Goal: Contribute content

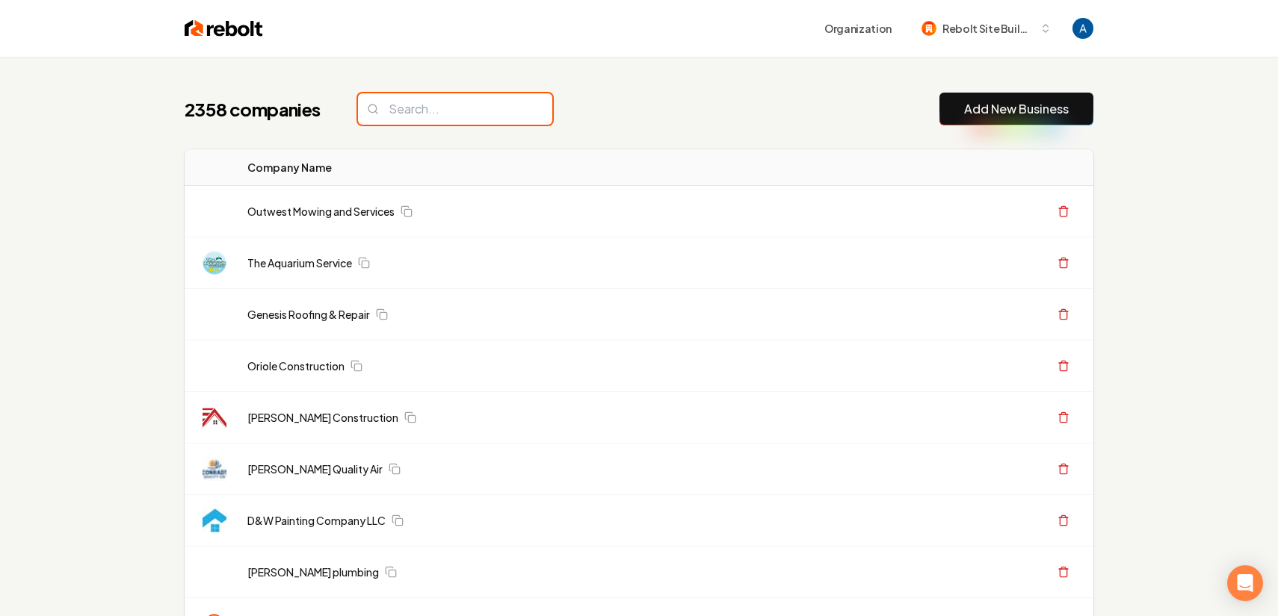
click at [424, 115] on input "search" at bounding box center [455, 108] width 194 height 31
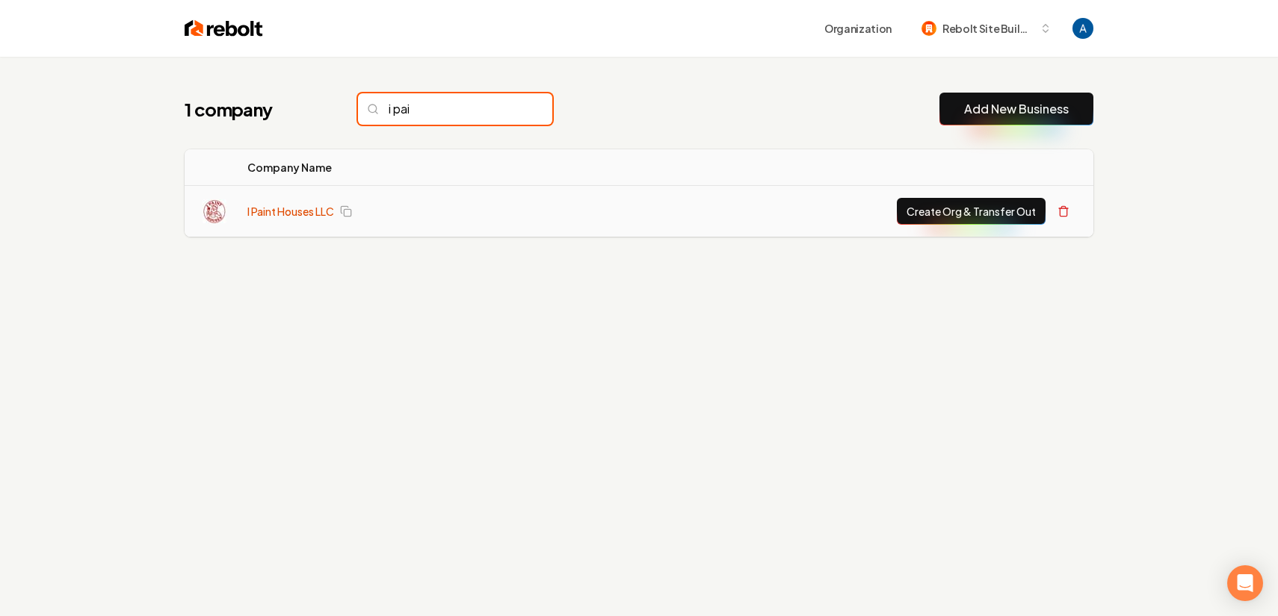
type input "i pai"
click at [280, 210] on link "I Paint Houses LLC" at bounding box center [290, 211] width 87 height 15
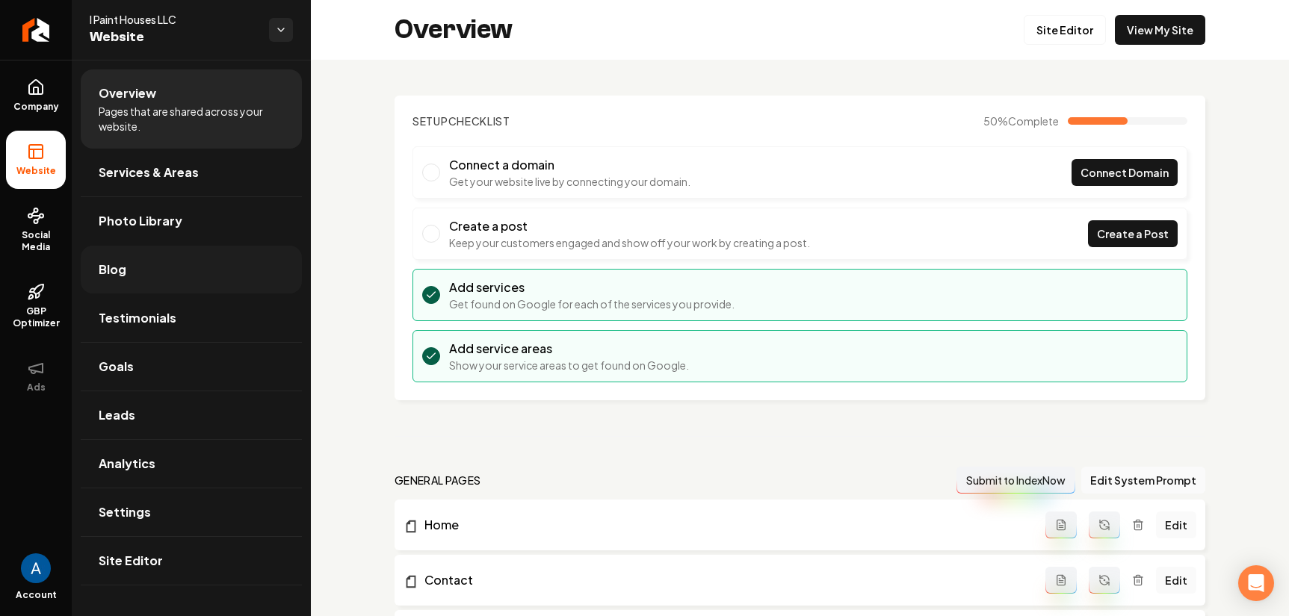
click at [120, 269] on span "Blog" at bounding box center [113, 270] width 28 height 18
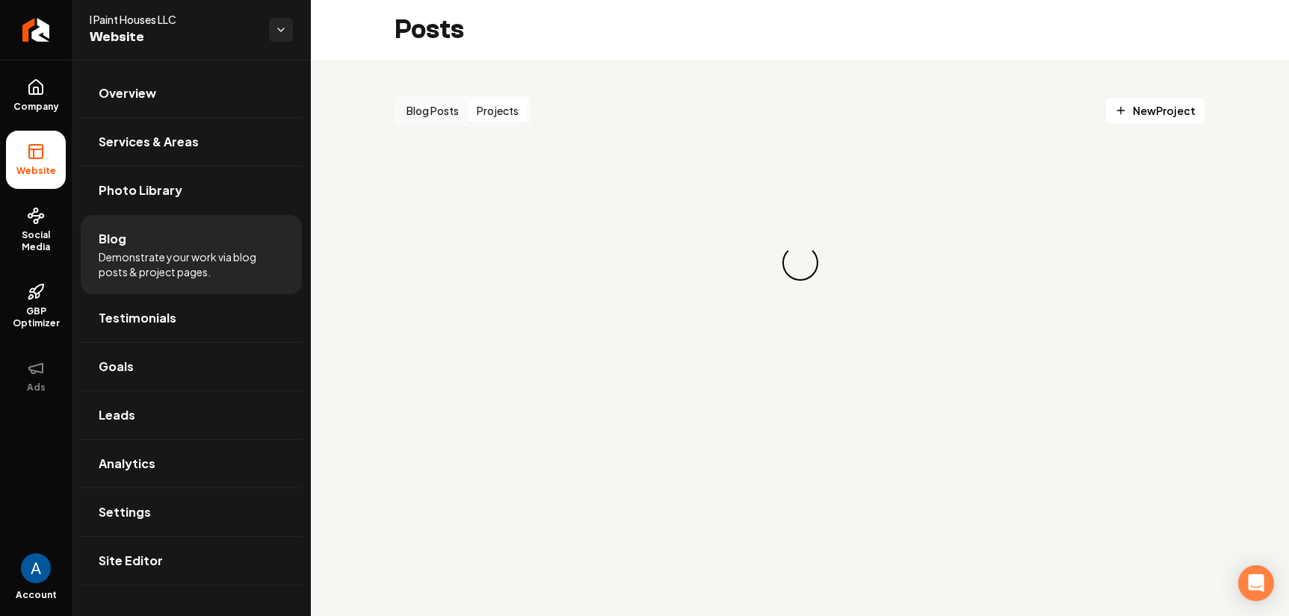
click at [520, 115] on button "Projects" at bounding box center [498, 111] width 60 height 24
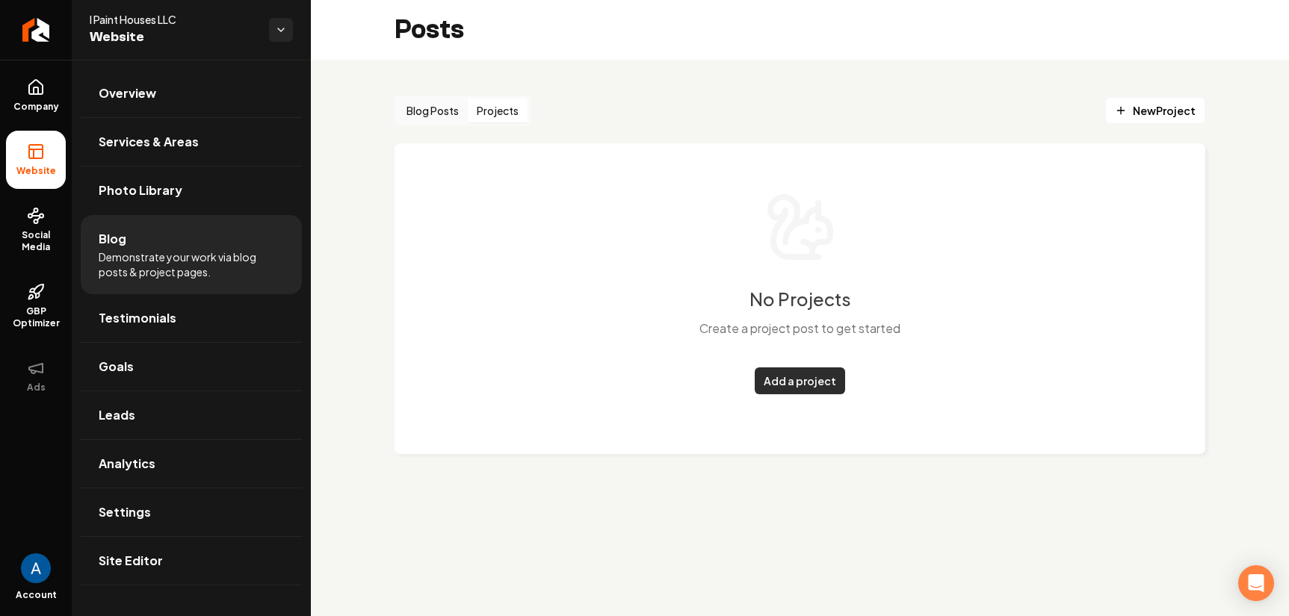
click at [806, 374] on link "Add a project" at bounding box center [800, 381] width 90 height 27
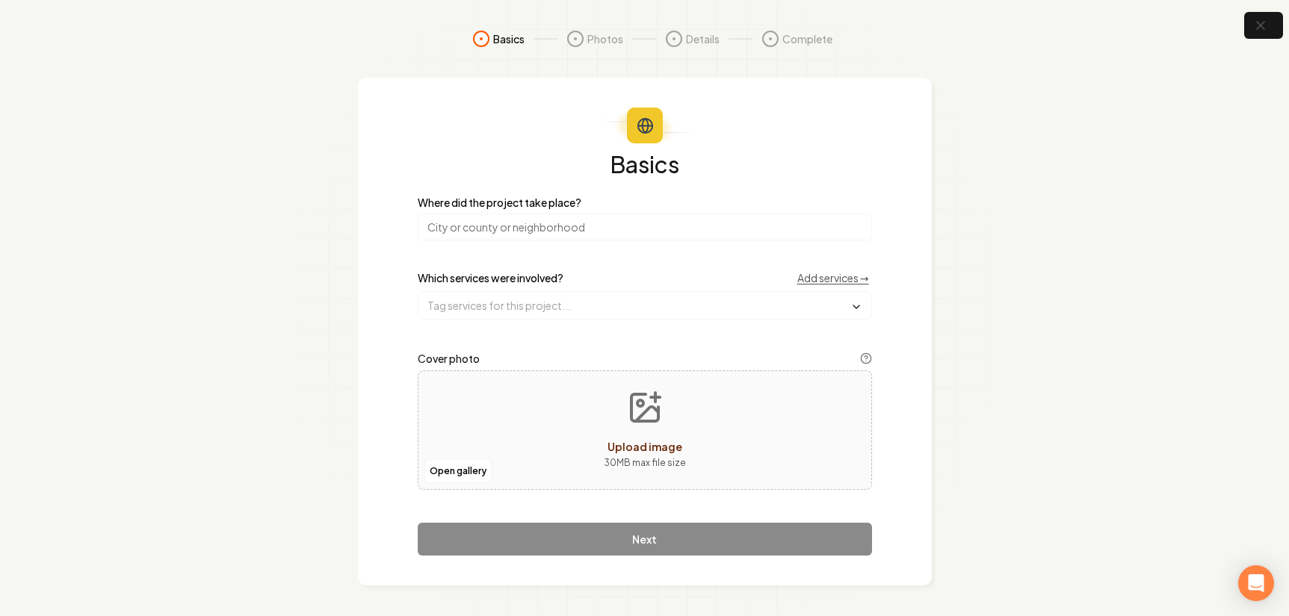
click at [521, 228] on input "search" at bounding box center [645, 227] width 454 height 27
click at [506, 310] on input "text" at bounding box center [644, 305] width 453 height 27
click at [925, 354] on div "Basics Where did the project take place? Which services were involved? Add serv…" at bounding box center [645, 332] width 574 height 508
click at [465, 466] on button "Open gallery" at bounding box center [457, 472] width 67 height 24
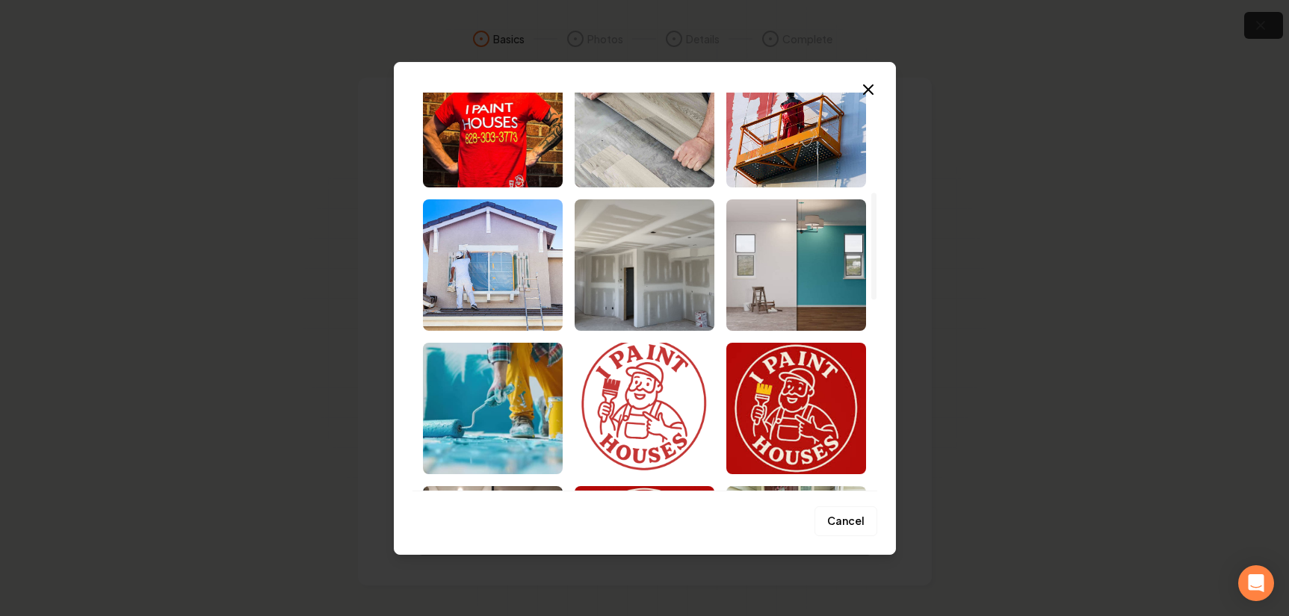
scroll to position [371, 0]
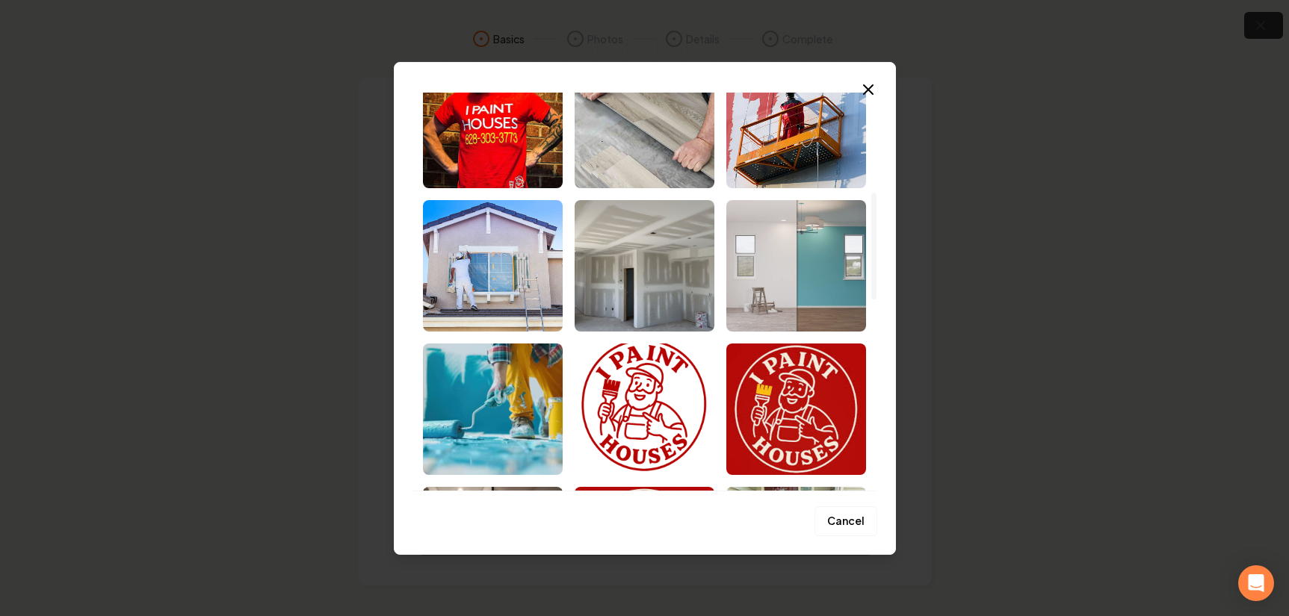
click at [811, 285] on img "Select image image_689266c05c7cd75eb8e3046a.jpg" at bounding box center [796, 266] width 140 height 132
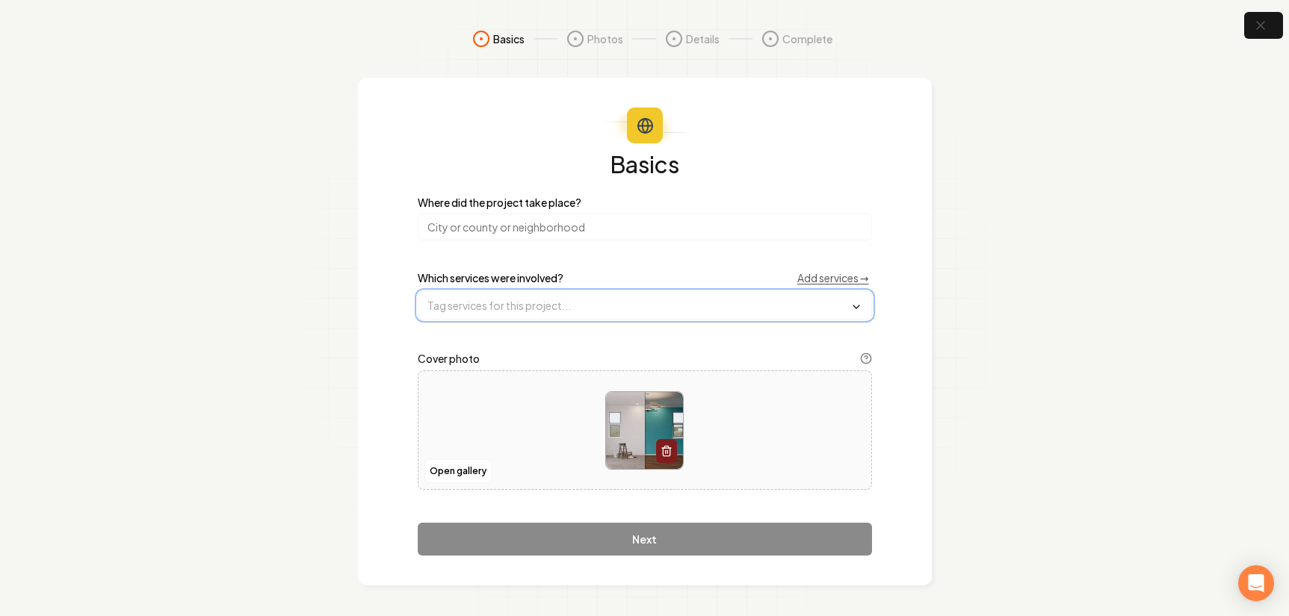
click at [564, 313] on input "text" at bounding box center [644, 305] width 453 height 27
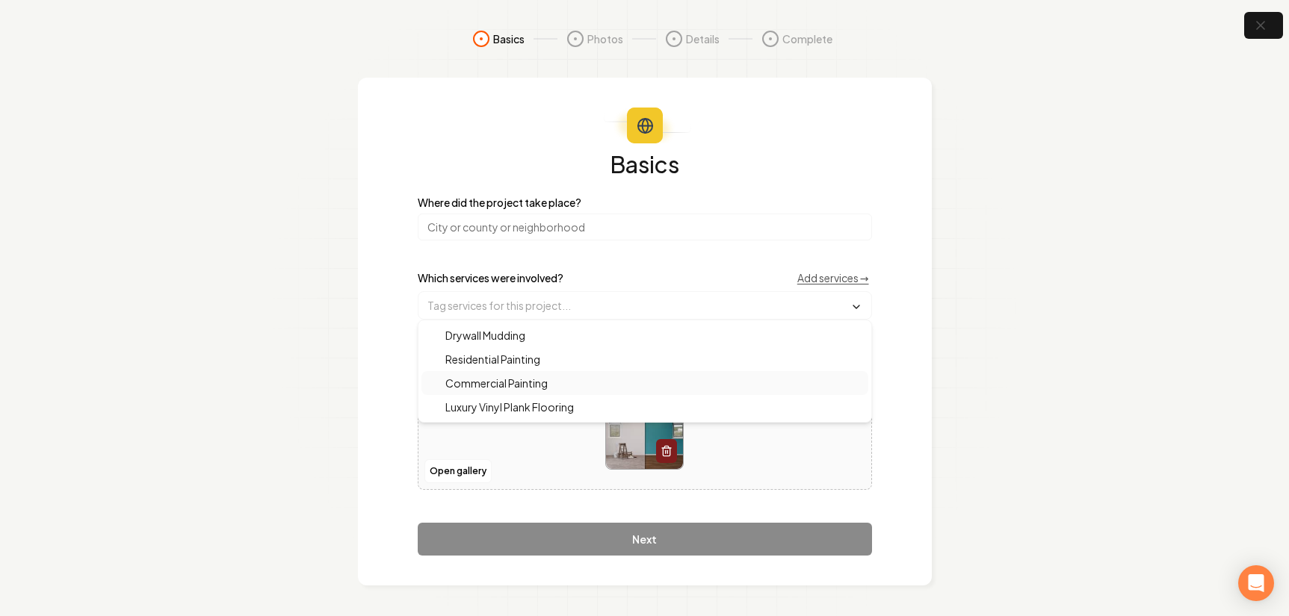
click at [988, 363] on section "Basics Photos Details Complete Basics Where did the project take place? Which s…" at bounding box center [644, 308] width 1289 height 616
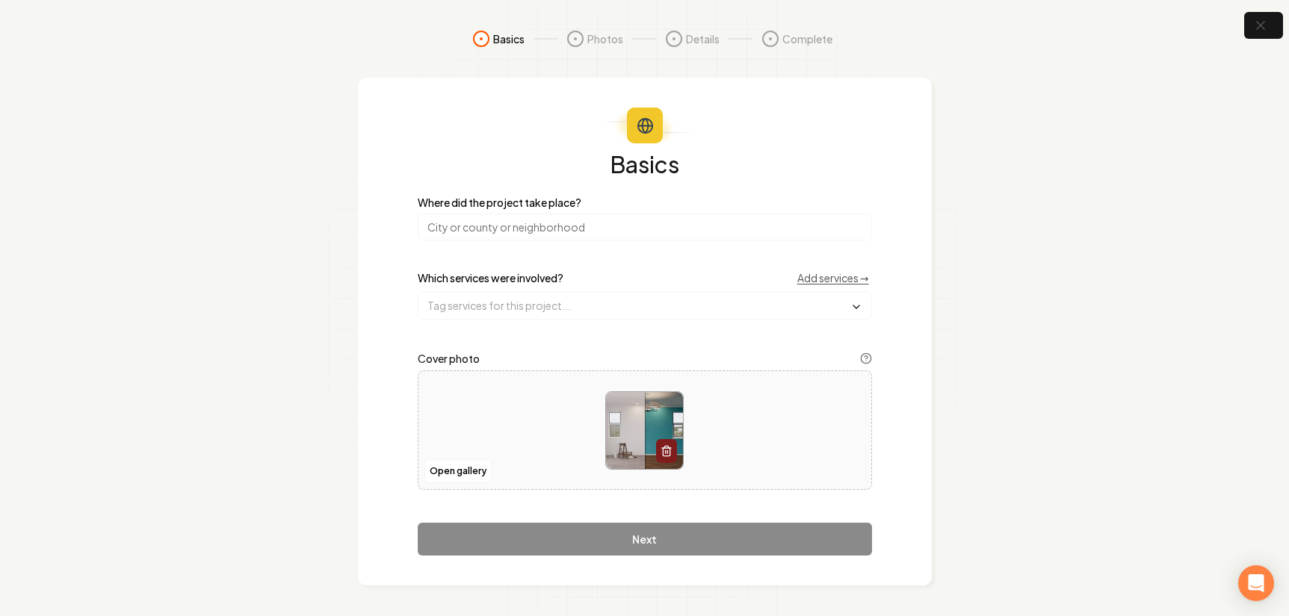
click at [516, 227] on input "search" at bounding box center [645, 227] width 454 height 27
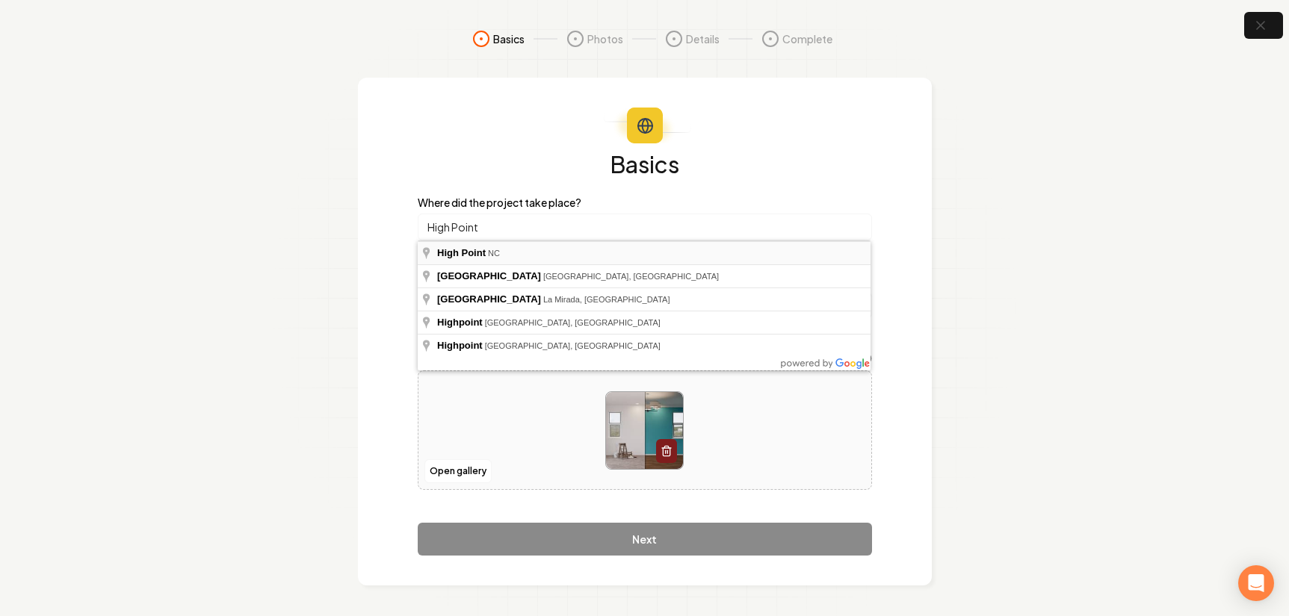
type input "[GEOGRAPHIC_DATA], [GEOGRAPHIC_DATA]"
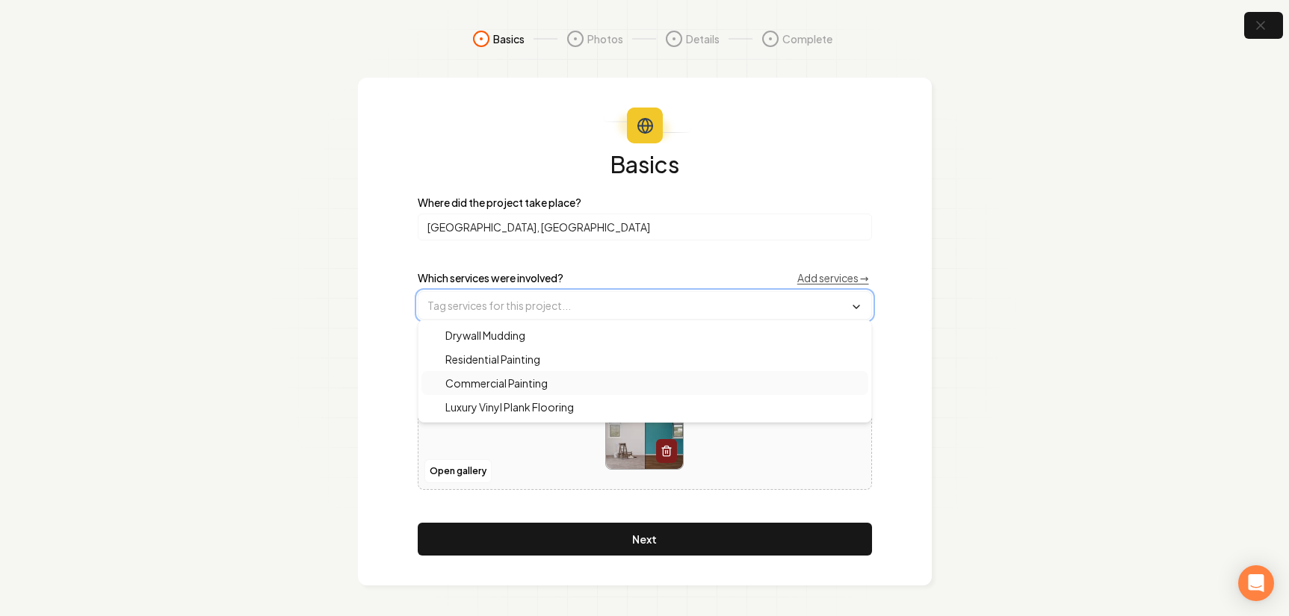
click at [516, 302] on input "text" at bounding box center [644, 305] width 453 height 27
click at [513, 362] on span "Residential Painting" at bounding box center [483, 359] width 113 height 15
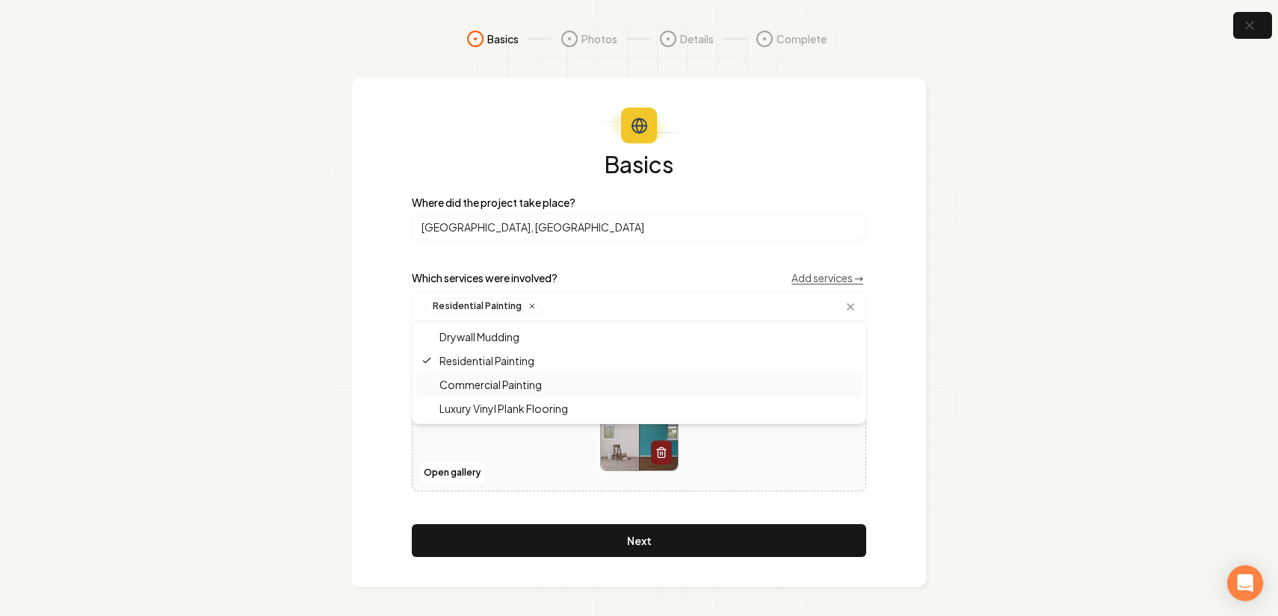
click at [943, 383] on section "Basics Photos Details Complete Basics Where did the project take place? [GEOGRA…" at bounding box center [639, 308] width 1278 height 617
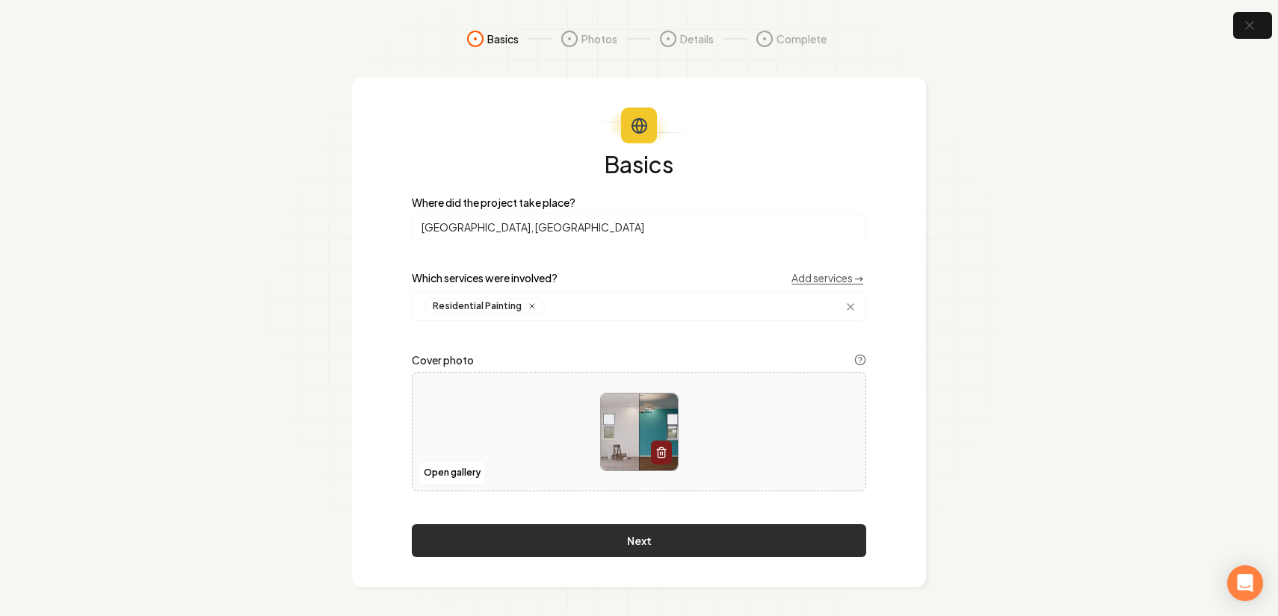
click at [625, 533] on button "Next" at bounding box center [639, 541] width 454 height 33
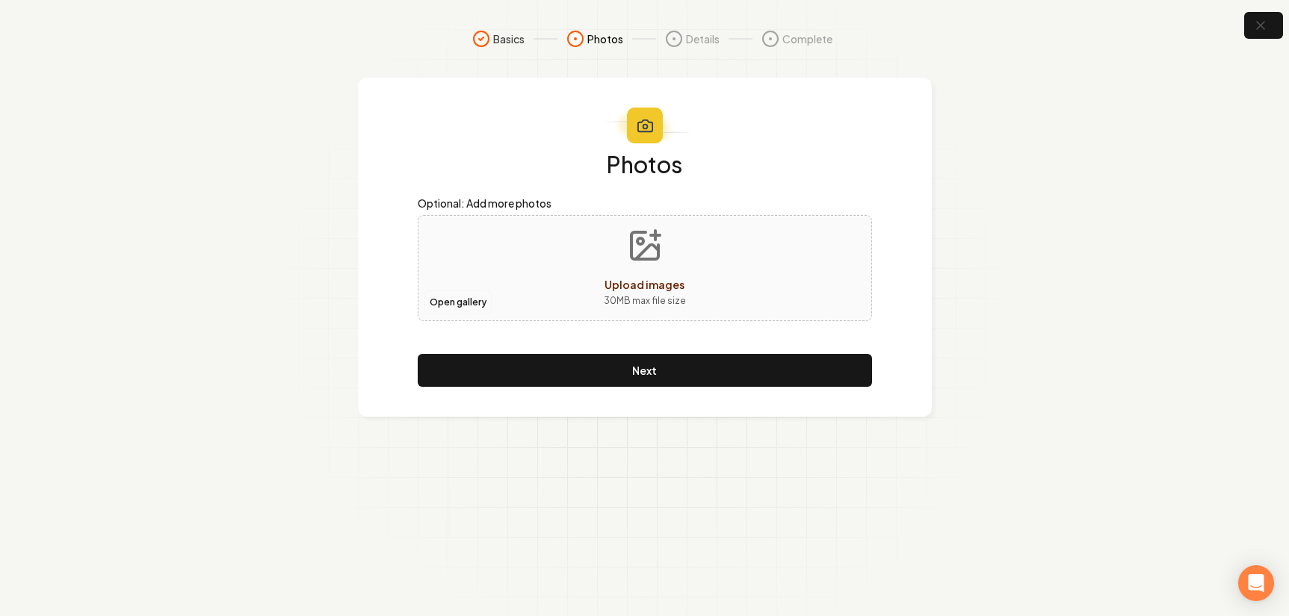
click at [469, 308] on button "Open gallery" at bounding box center [457, 303] width 67 height 24
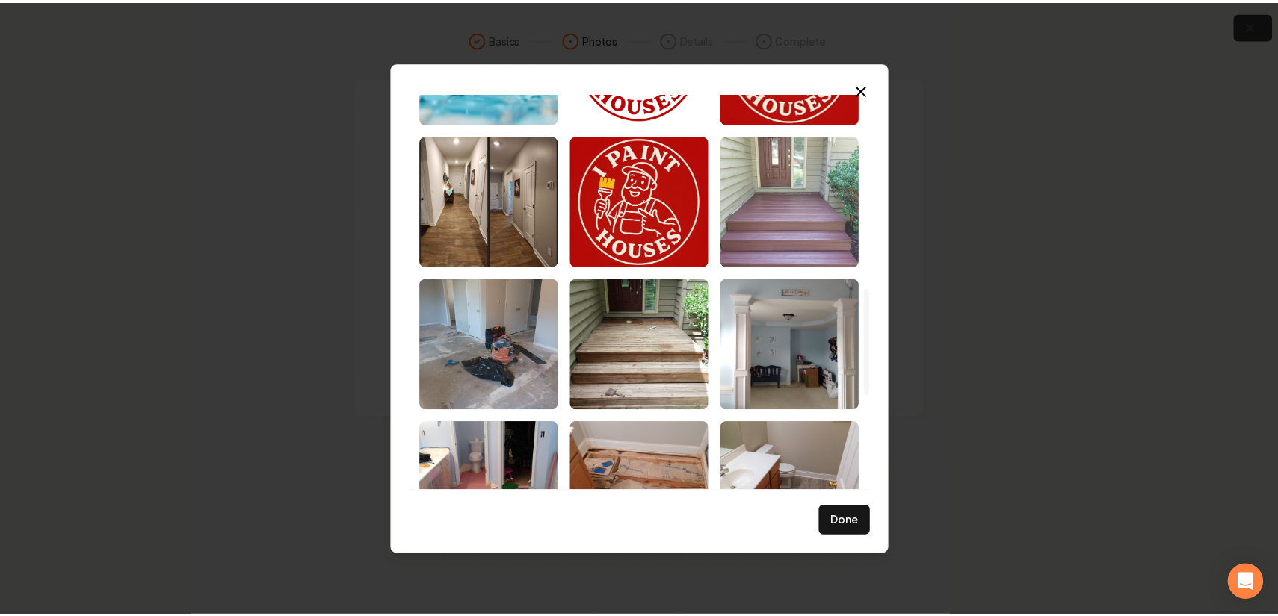
scroll to position [730, 0]
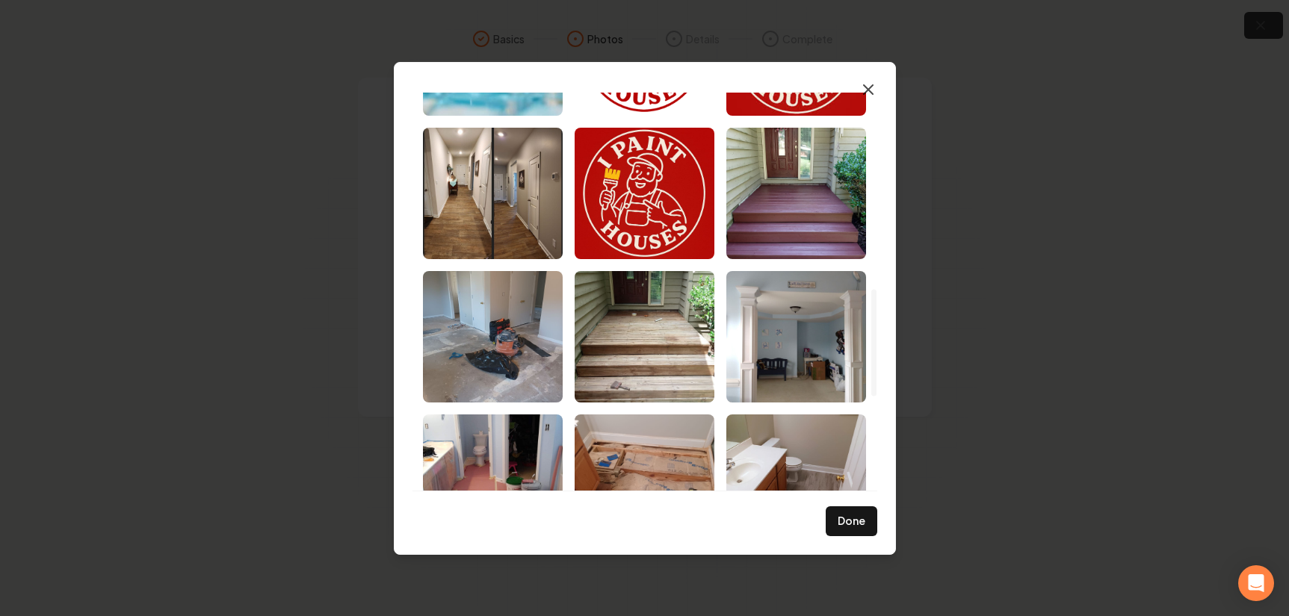
click at [873, 85] on icon "button" at bounding box center [868, 90] width 18 height 18
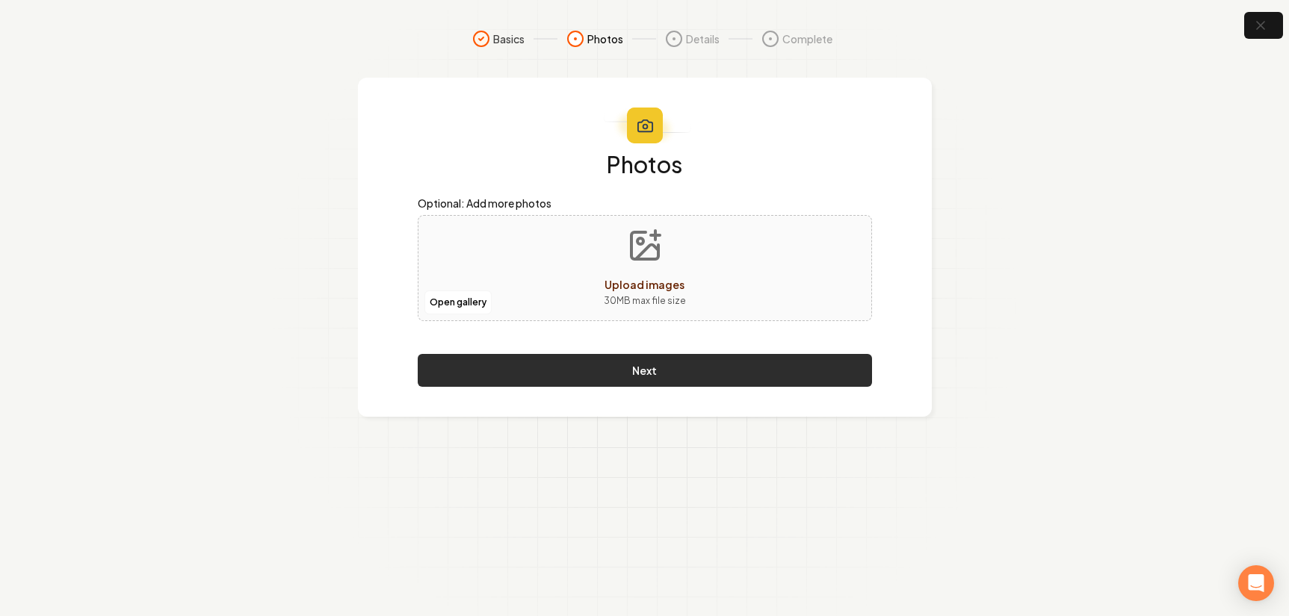
click at [642, 371] on button "Next" at bounding box center [645, 370] width 454 height 33
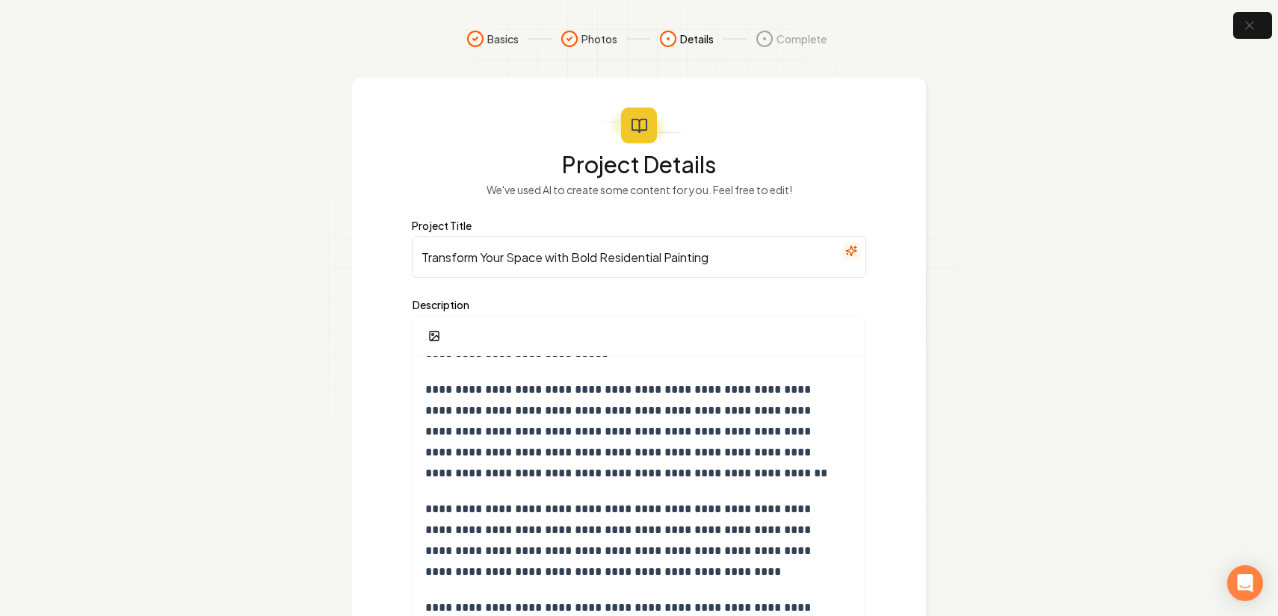
scroll to position [130, 0]
click at [560, 413] on p "**********" at bounding box center [633, 431] width 416 height 105
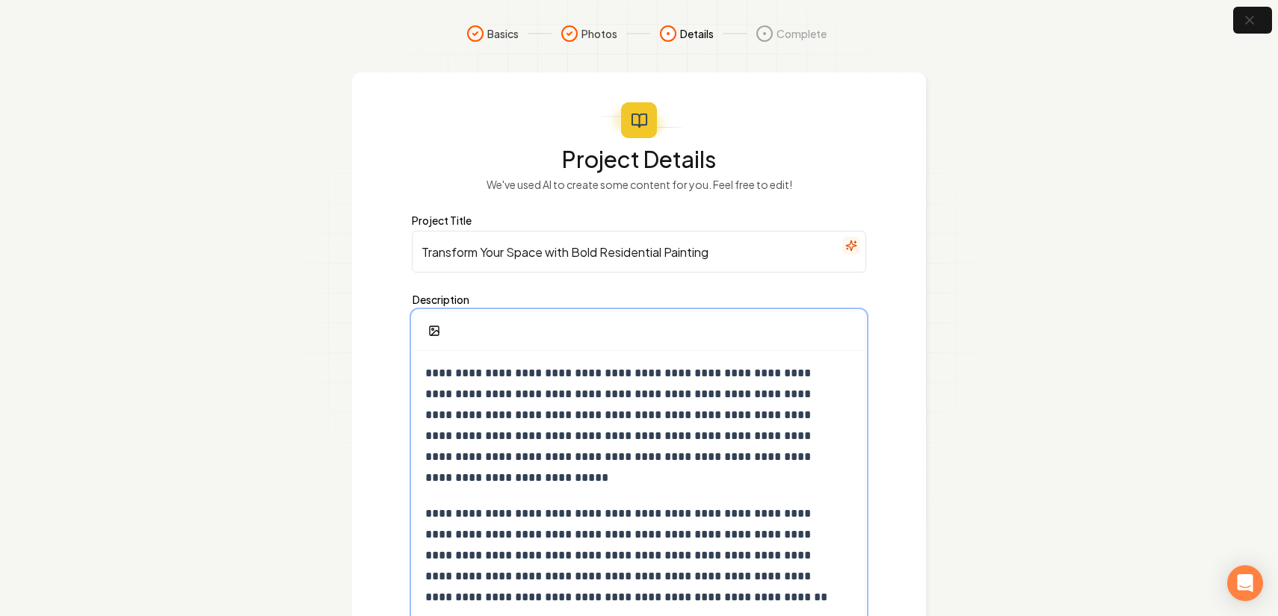
scroll to position [0, 0]
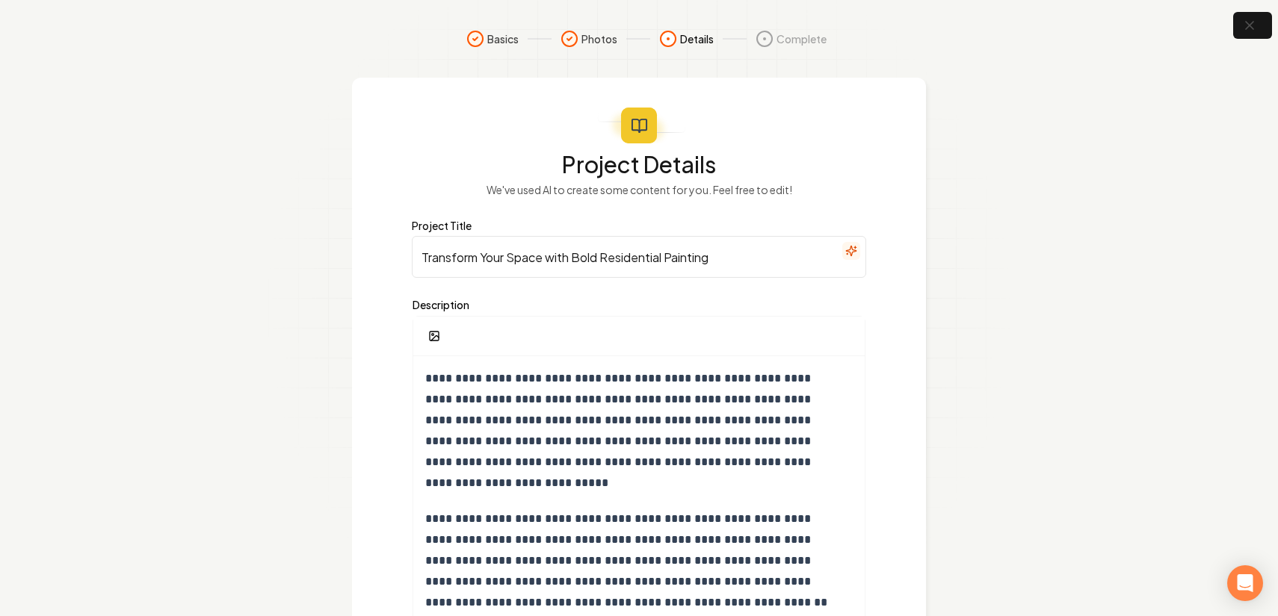
click at [755, 258] on input "Transform Your Space with Bold Residential Painting" at bounding box center [639, 257] width 454 height 42
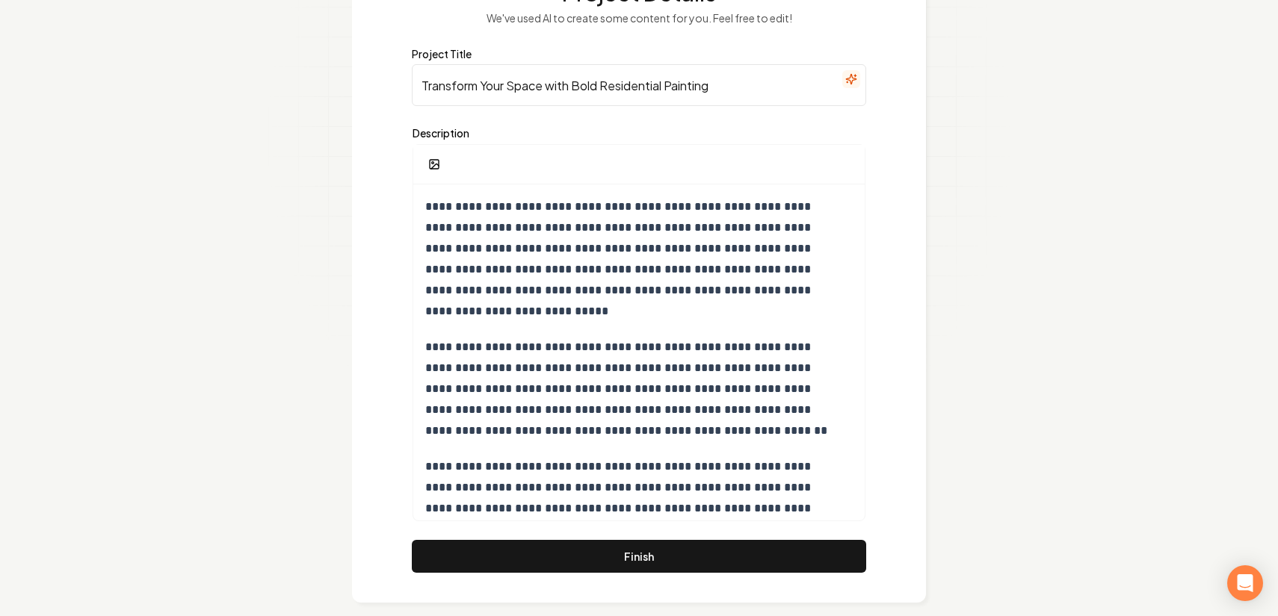
scroll to position [188, 0]
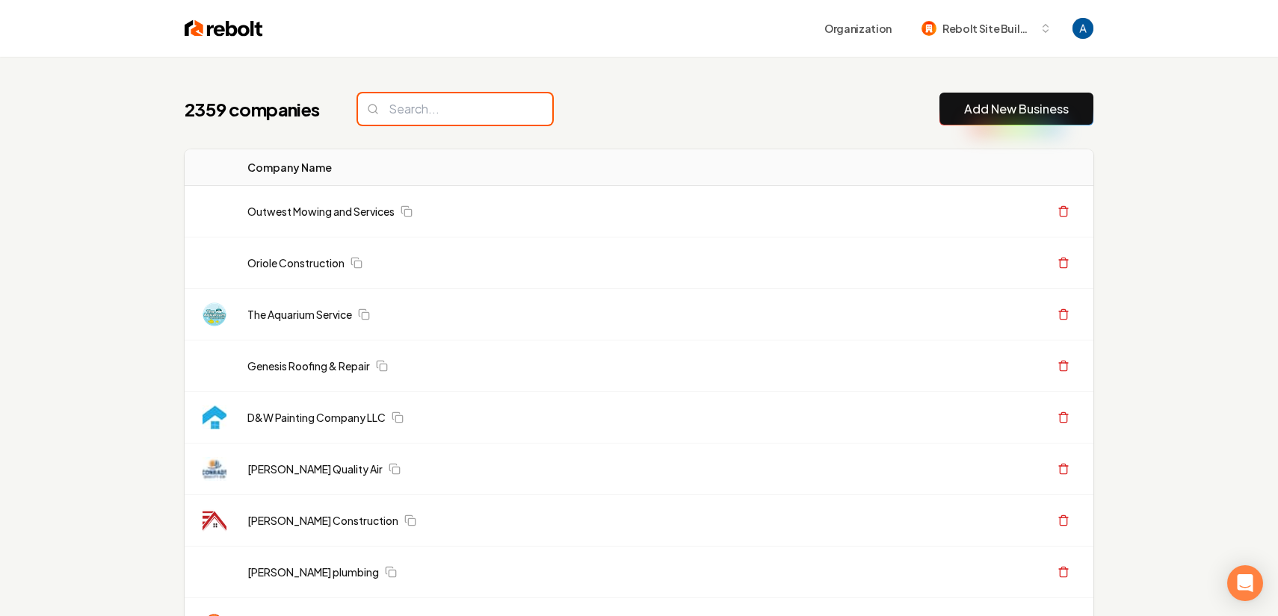
click at [409, 111] on input "search" at bounding box center [455, 108] width 194 height 31
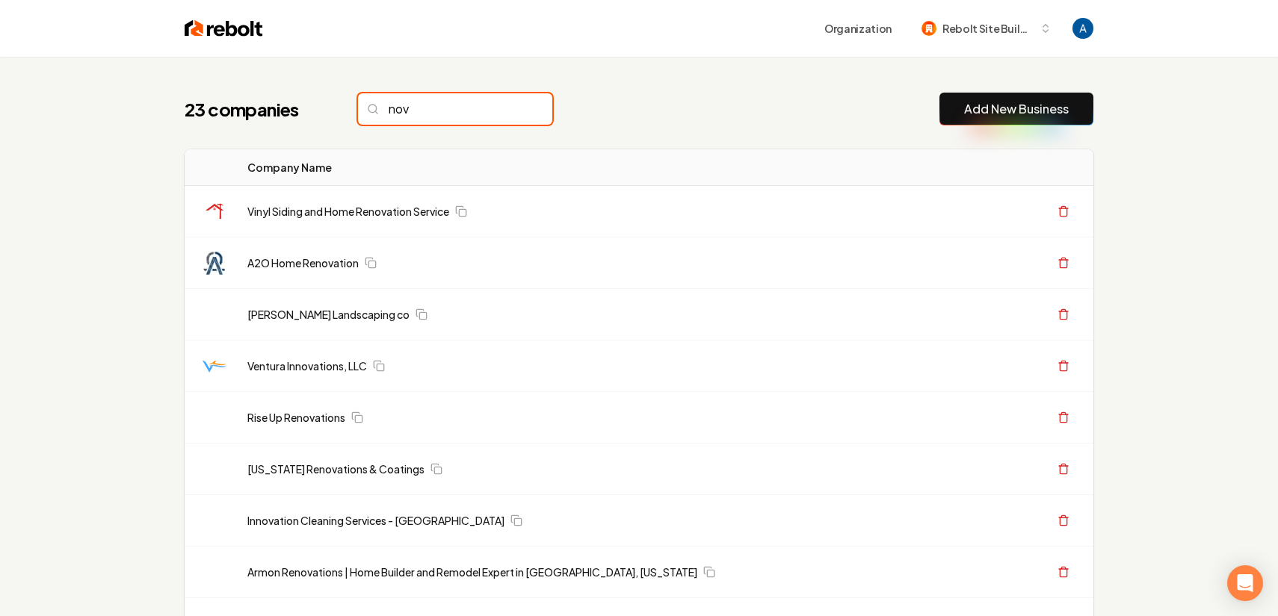
type input "nova"
click at [508, 109] on input "nova" at bounding box center [455, 108] width 194 height 31
click at [506, 111] on input "nova" at bounding box center [455, 108] width 194 height 31
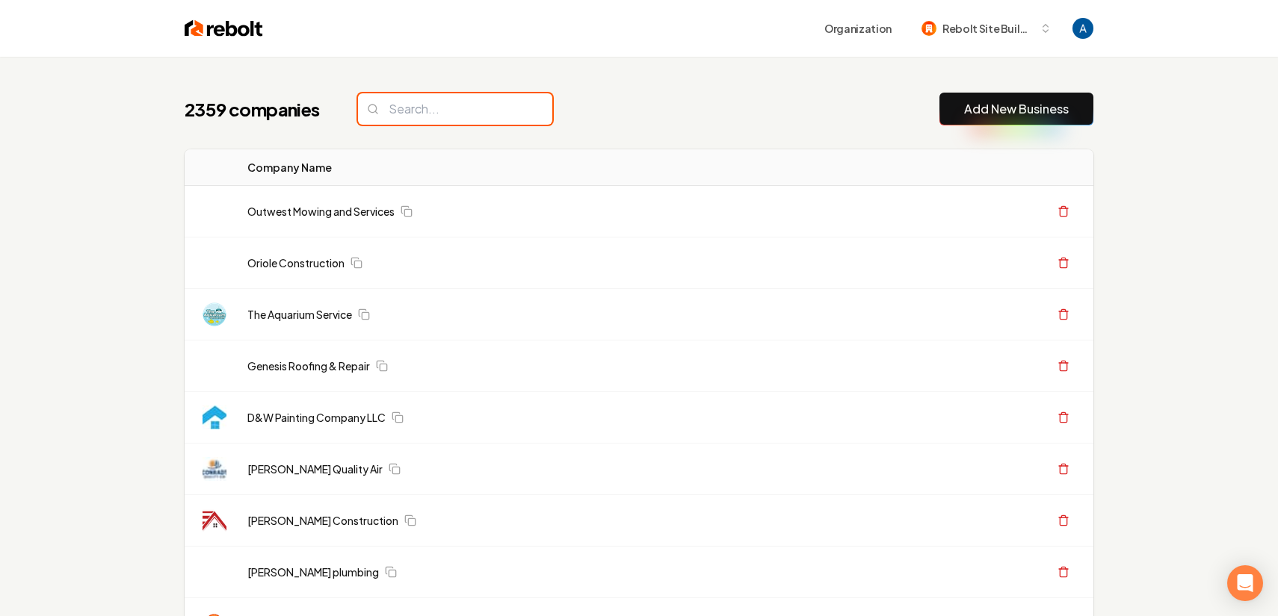
click at [510, 108] on input "search" at bounding box center [455, 108] width 194 height 31
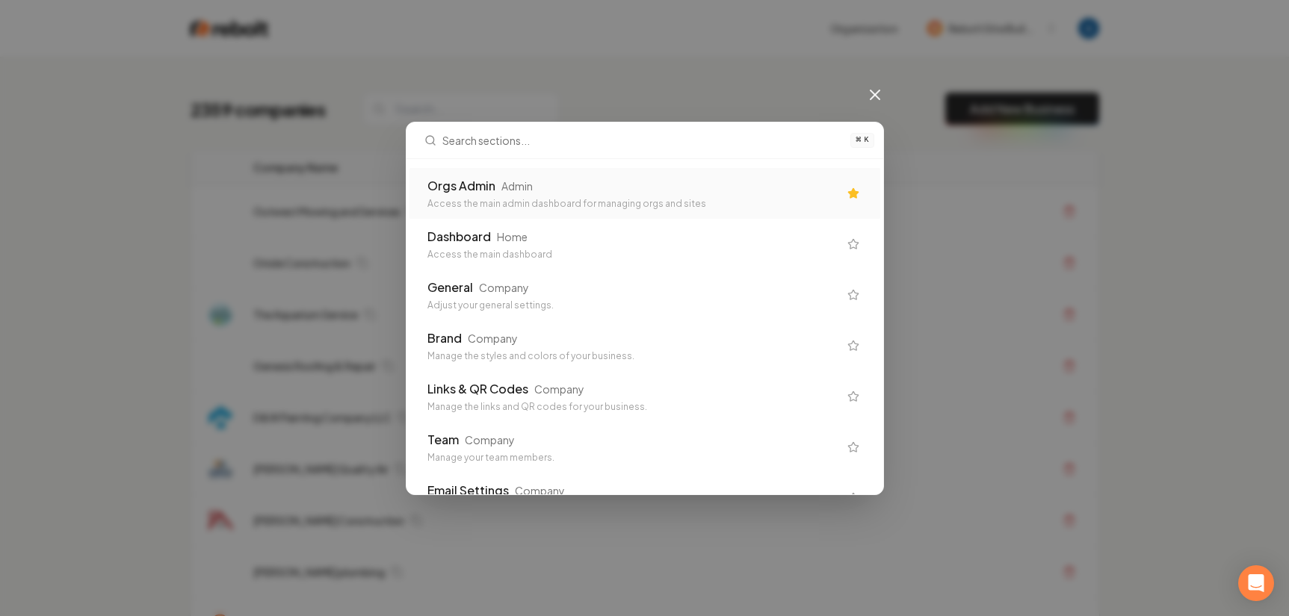
click at [646, 181] on div "Orgs Admin Admin" at bounding box center [632, 186] width 411 height 18
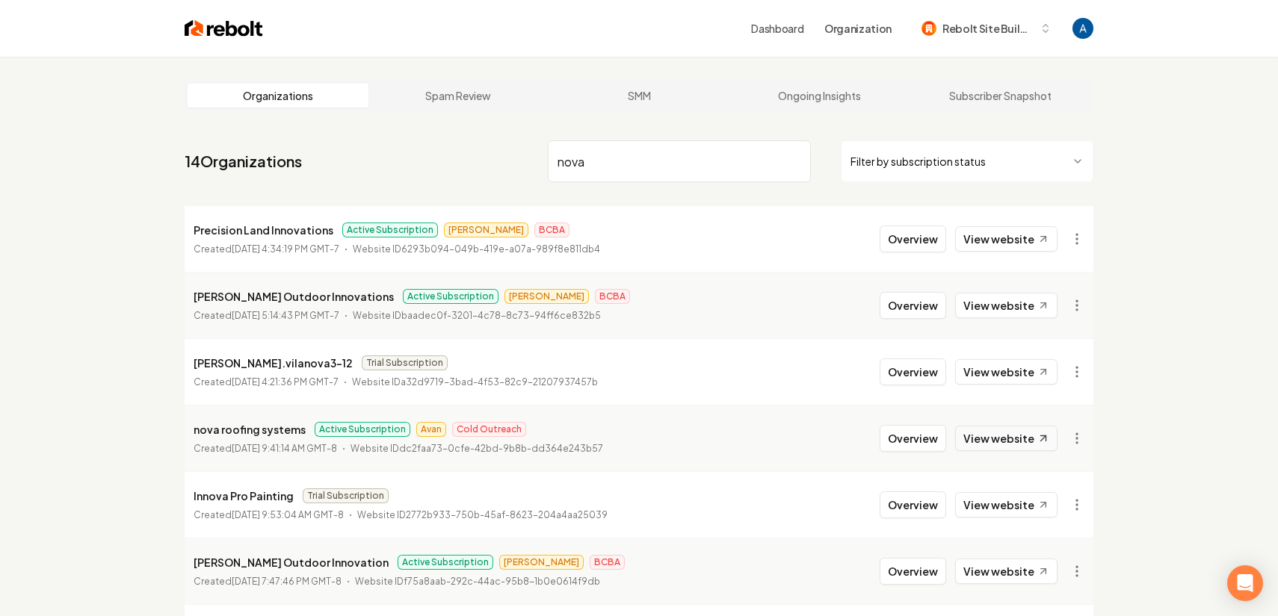
type input "nova"
click at [1015, 440] on link "View website" at bounding box center [1006, 438] width 102 height 25
